Goal: Task Accomplishment & Management: Manage account settings

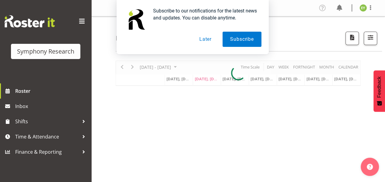
click at [204, 43] on button "Later" at bounding box center [205, 39] width 27 height 15
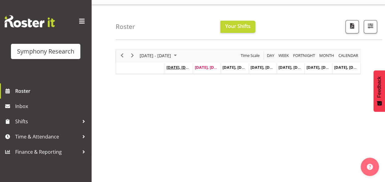
scroll to position [12, 0]
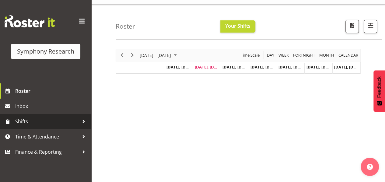
click at [61, 115] on link "Shifts" at bounding box center [45, 121] width 91 height 15
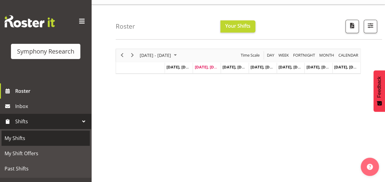
click at [48, 131] on link "My Shifts" at bounding box center [46, 137] width 88 height 15
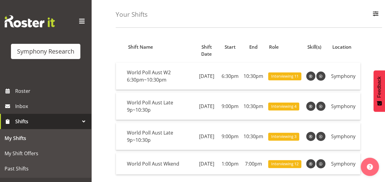
scroll to position [26, 0]
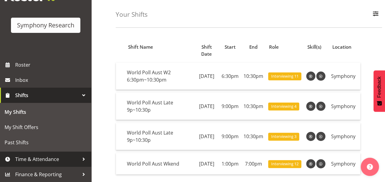
click at [57, 161] on span "Time & Attendance" at bounding box center [47, 158] width 64 height 9
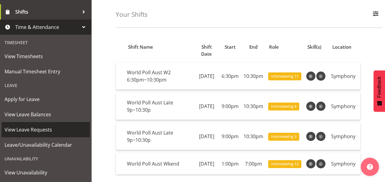
scroll to position [140, 0]
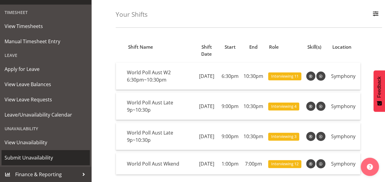
click at [54, 160] on span "Submit Unavailability" at bounding box center [46, 157] width 82 height 9
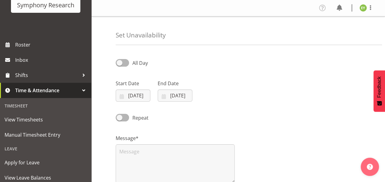
scroll to position [140, 0]
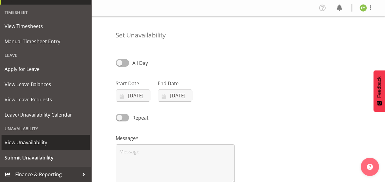
click at [50, 140] on span "View Unavailability" at bounding box center [46, 142] width 82 height 9
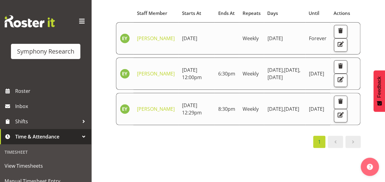
scroll to position [57, 0]
click at [340, 119] on span "button" at bounding box center [340, 115] width 8 height 8
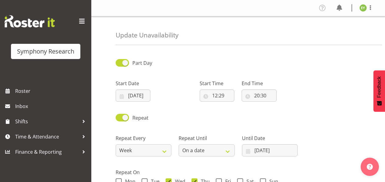
select select "date"
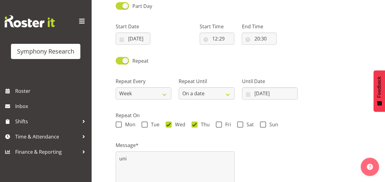
scroll to position [59, 0]
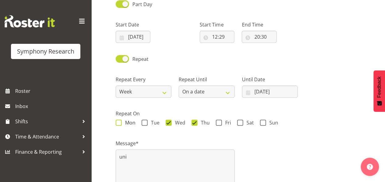
click at [118, 121] on span at bounding box center [119, 123] width 6 height 6
click at [118, 121] on input "Mon" at bounding box center [118, 123] width 4 height 4
checkbox input "true"
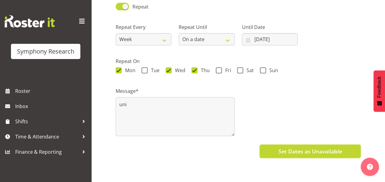
click at [299, 151] on button "Set Dates as Unavailable" at bounding box center [309, 150] width 101 height 13
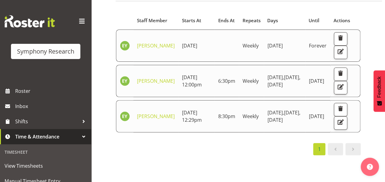
scroll to position [50, 0]
